Goal: Communication & Community: Answer question/provide support

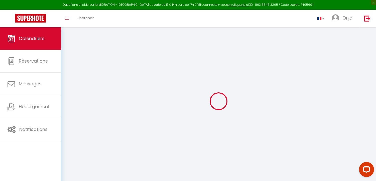
select select
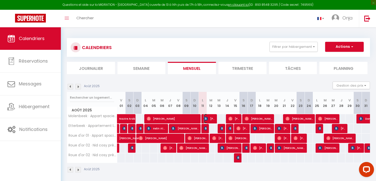
click at [207, 116] on span "[PERSON_NAME]" at bounding box center [209, 119] width 11 height 10
select select "OK"
select select "KO"
select select "0"
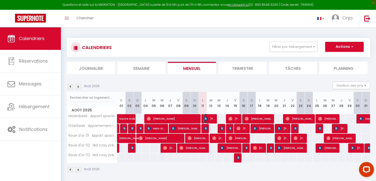
select select "1"
select select
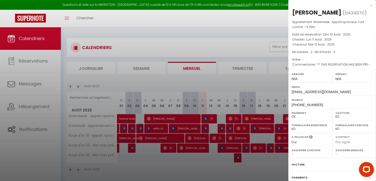
click at [204, 126] on div at bounding box center [188, 90] width 376 height 181
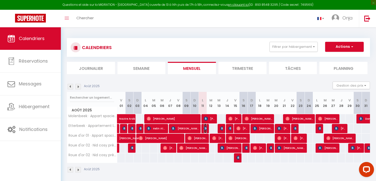
click at [204, 127] on img at bounding box center [206, 129] width 4 height 4
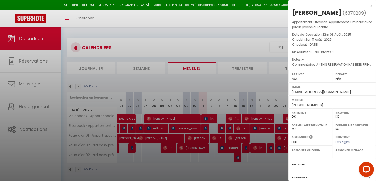
click at [205, 126] on div at bounding box center [188, 90] width 376 height 181
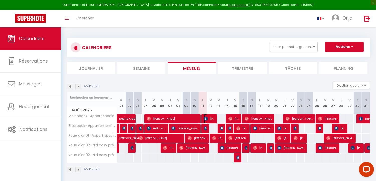
click at [210, 118] on span "[PERSON_NAME]" at bounding box center [209, 119] width 11 height 10
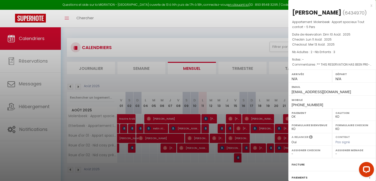
click at [41, 126] on div at bounding box center [188, 90] width 376 height 181
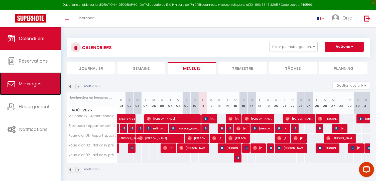
click at [43, 83] on link "Messages" at bounding box center [30, 84] width 61 height 23
select select "message"
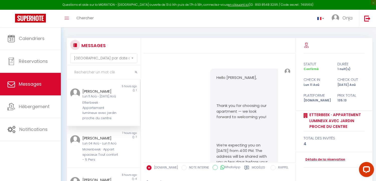
scroll to position [1394, 0]
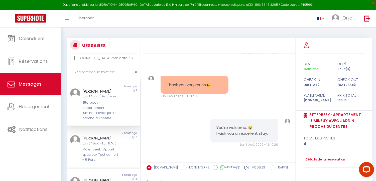
click at [96, 149] on div "Molenbeek · Appart spacieux Tout confort - 5 Pers" at bounding box center [100, 154] width 36 height 15
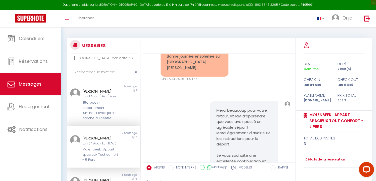
scroll to position [3129, 0]
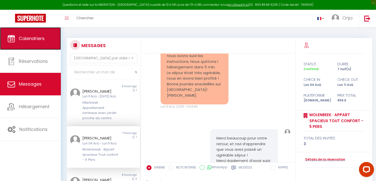
click at [46, 43] on link "Calendriers" at bounding box center [30, 38] width 61 height 23
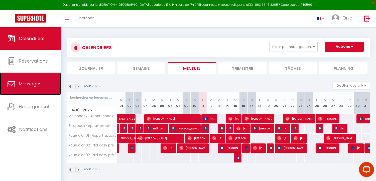
click at [49, 88] on link "Messages" at bounding box center [30, 84] width 61 height 23
select select "message"
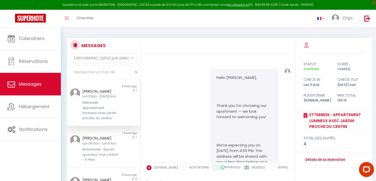
scroll to position [1394, 0]
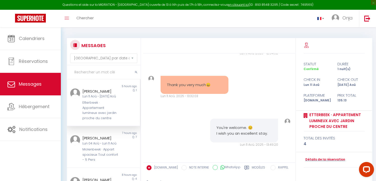
click at [104, 69] on input "text" at bounding box center [104, 72] width 74 height 14
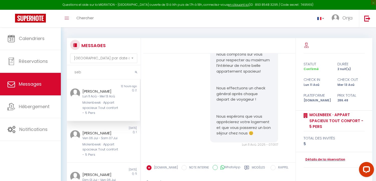
scroll to position [1361, 0]
type input "seb"
click at [109, 109] on div "Molenbeek · Appart spacieux Tout confort - 5 Pers" at bounding box center [100, 107] width 36 height 15
click at [95, 101] on div "Molenbeek · Appart spacieux Tout confort - 5 Pers" at bounding box center [100, 107] width 36 height 15
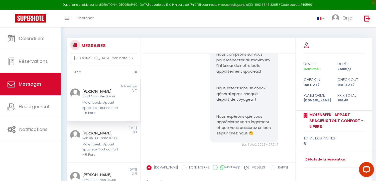
click at [79, 99] on div "[PERSON_NAME] Lun 11 Aoû - Mer 13 Aoû Molenbeek · Appart spacieux Tout confort …" at bounding box center [100, 101] width 43 height 27
click at [107, 101] on div "Molenbeek · Appart spacieux Tout confort - 5 Pers" at bounding box center [100, 107] width 36 height 15
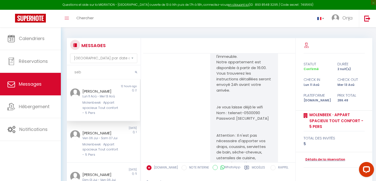
scroll to position [26, 0]
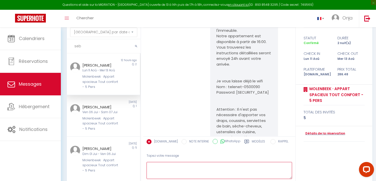
click at [185, 174] on textarea at bounding box center [220, 170] width 146 height 17
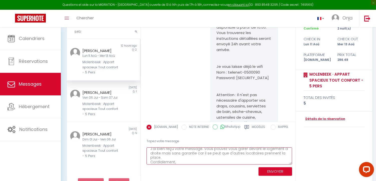
scroll to position [54, 0]
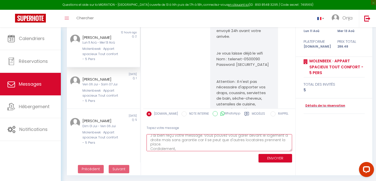
type textarea "Bonjour [PERSON_NAME], J'ai bien reçu votre message. Vous pouvez vous garer dev…"
click at [268, 157] on button "ENVOYER" at bounding box center [276, 158] width 34 height 9
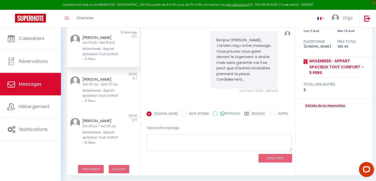
scroll to position [0, 0]
